Goal: Find specific page/section: Find specific page/section

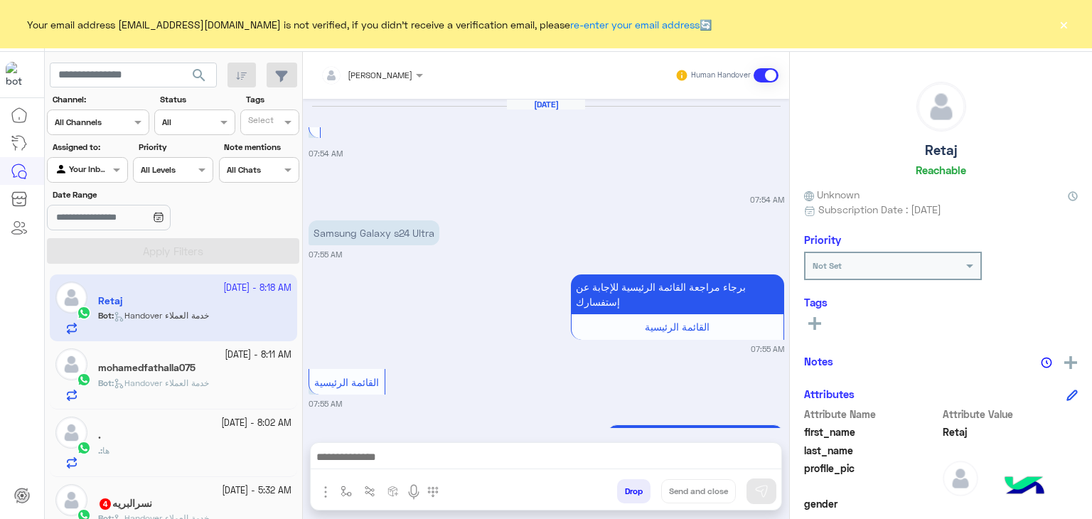
scroll to position [3868, 0]
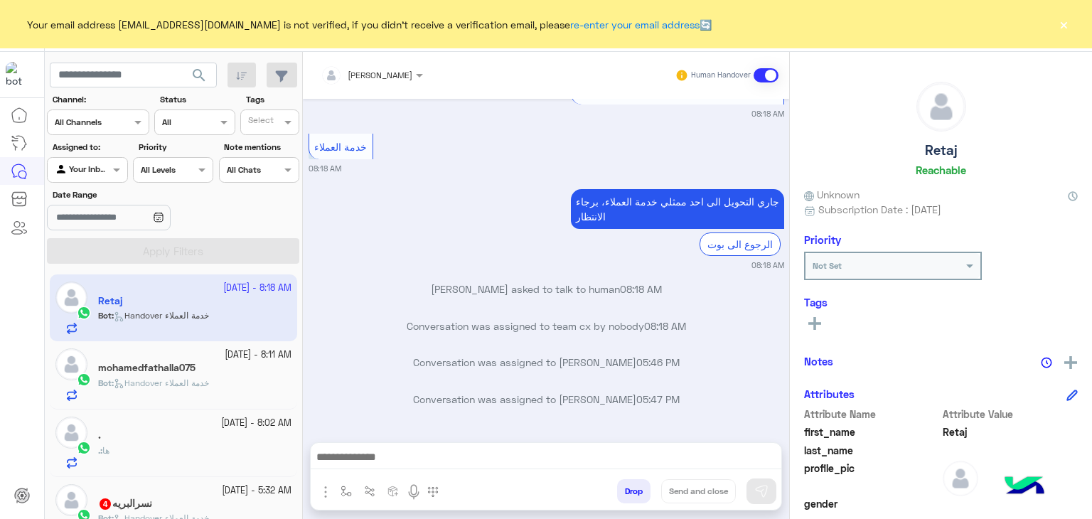
click at [1061, 22] on button "×" at bounding box center [1063, 24] width 14 height 14
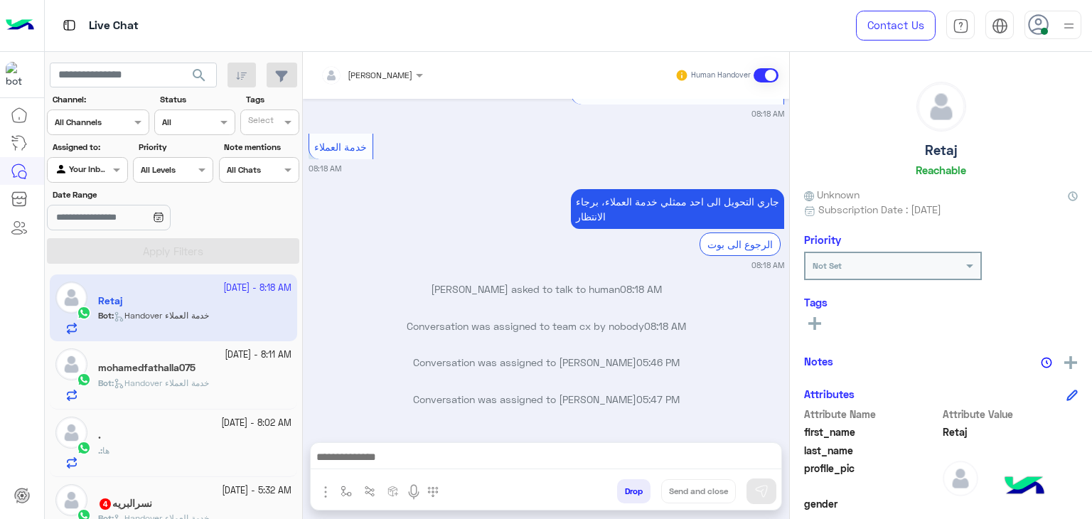
click at [1035, 25] on icon at bounding box center [1038, 24] width 21 height 21
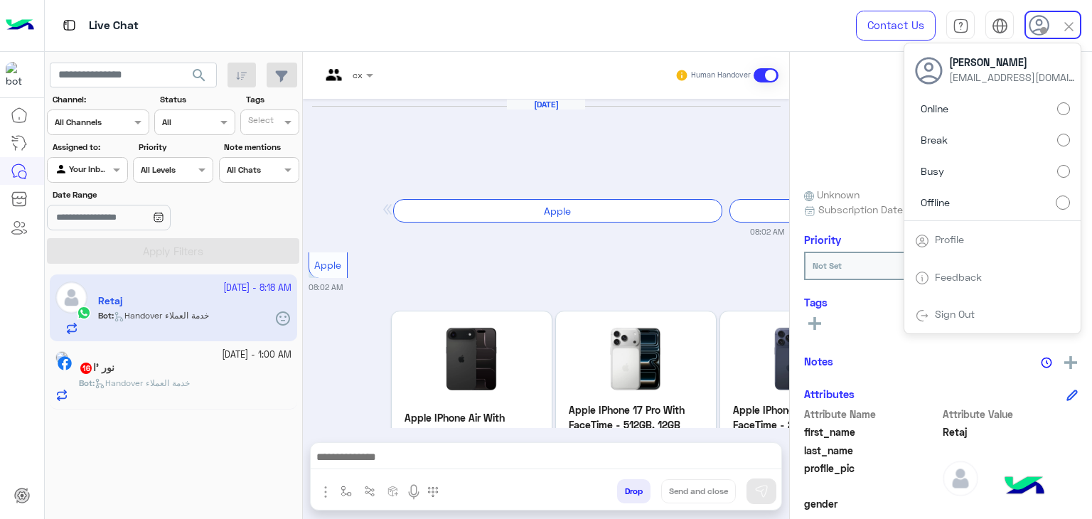
scroll to position [2003, 0]
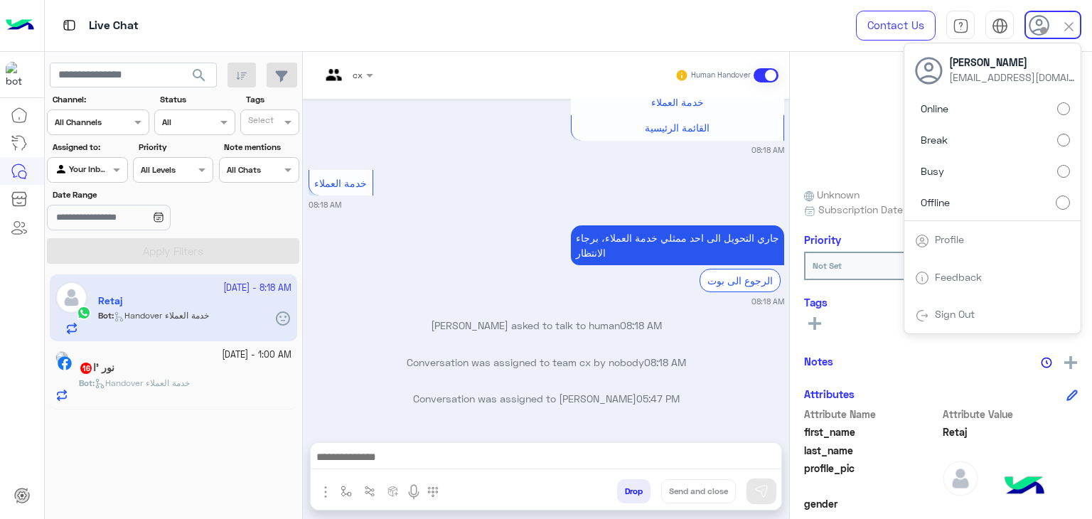
click at [200, 72] on span "search" at bounding box center [198, 75] width 17 height 17
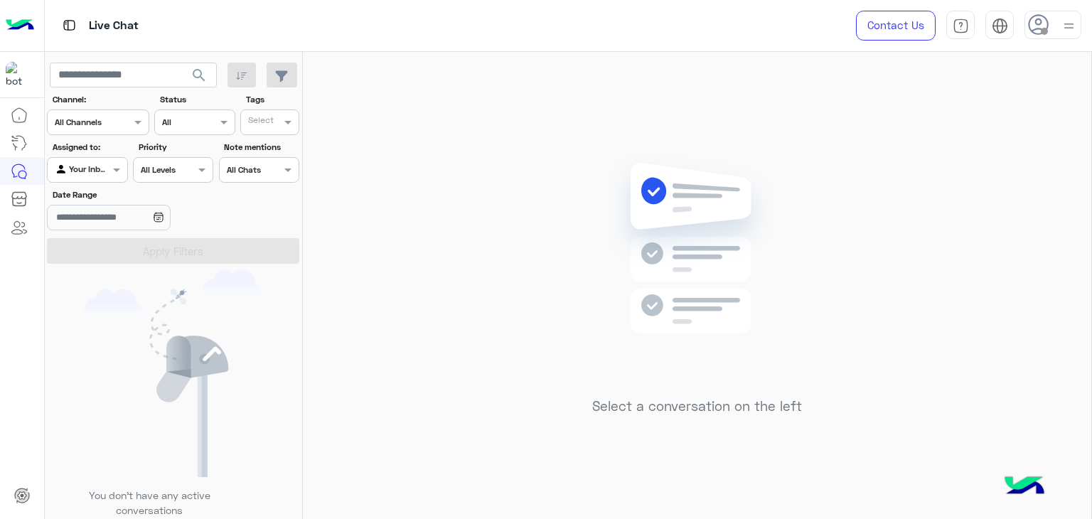
click at [1041, 28] on span at bounding box center [1043, 31] width 7 height 7
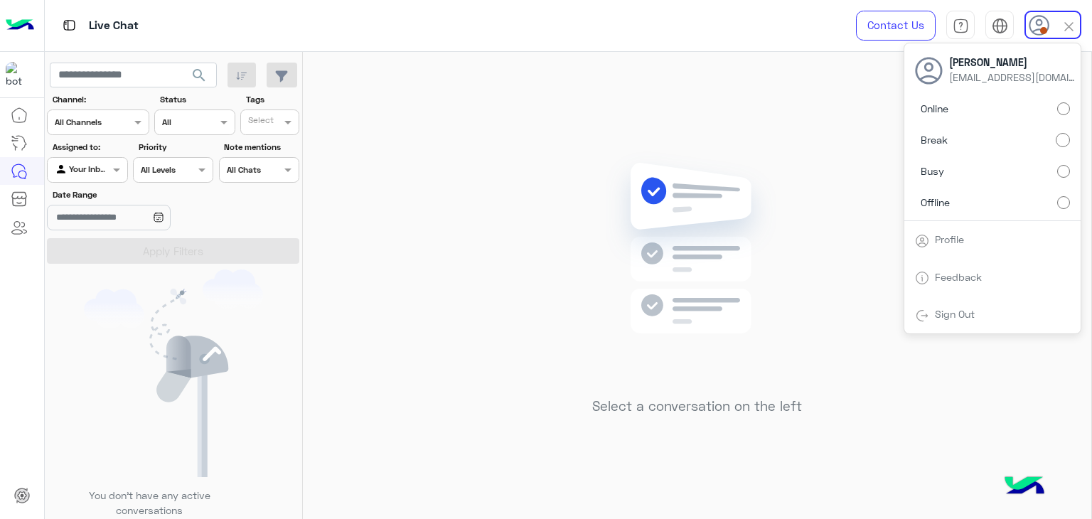
click at [198, 72] on span "search" at bounding box center [198, 75] width 17 height 17
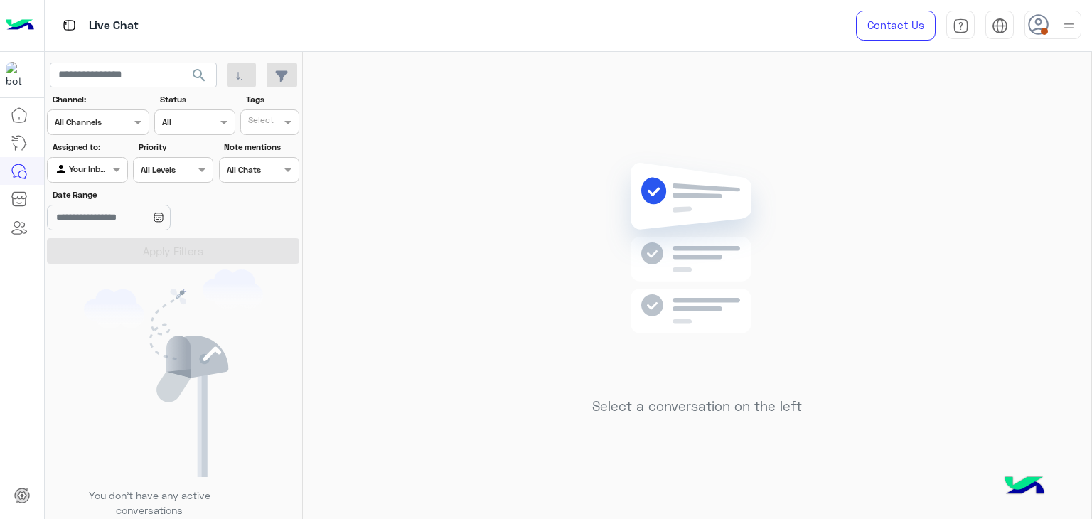
click at [1040, 39] on div "Contact Us Help Center عربي English" at bounding box center [962, 25] width 257 height 51
click at [1048, 34] on icon at bounding box center [1038, 24] width 21 height 21
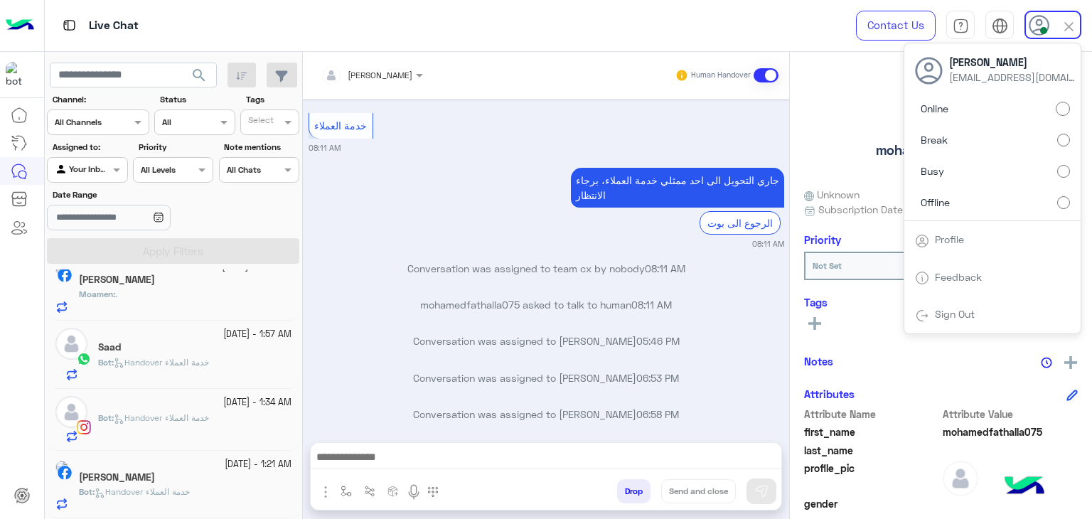
scroll to position [425, 0]
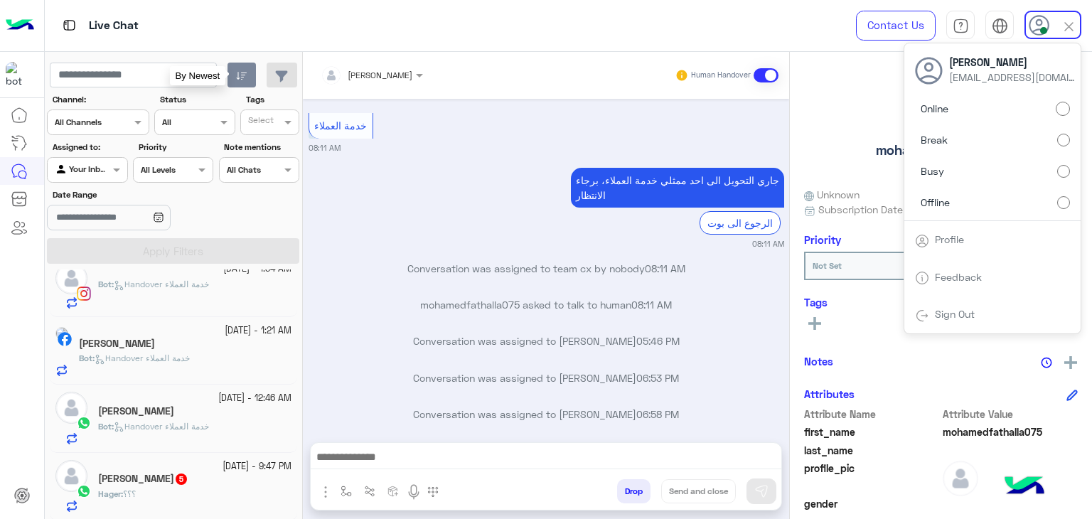
click at [247, 78] on icon "button" at bounding box center [241, 75] width 11 height 11
